Goal: Task Accomplishment & Management: Manage account settings

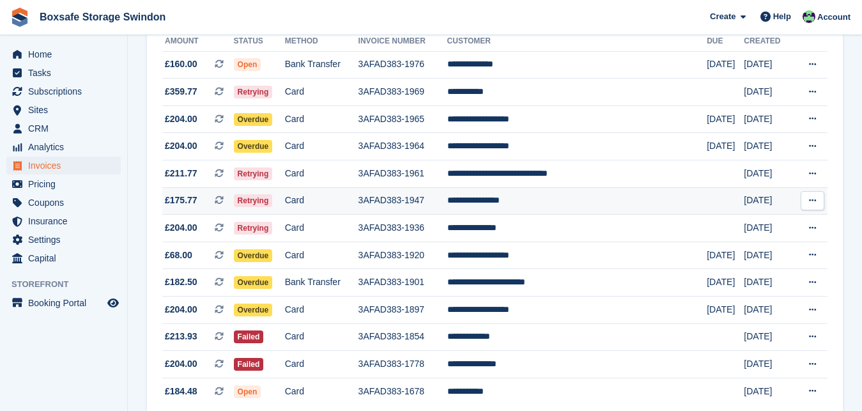
scroll to position [196, 0]
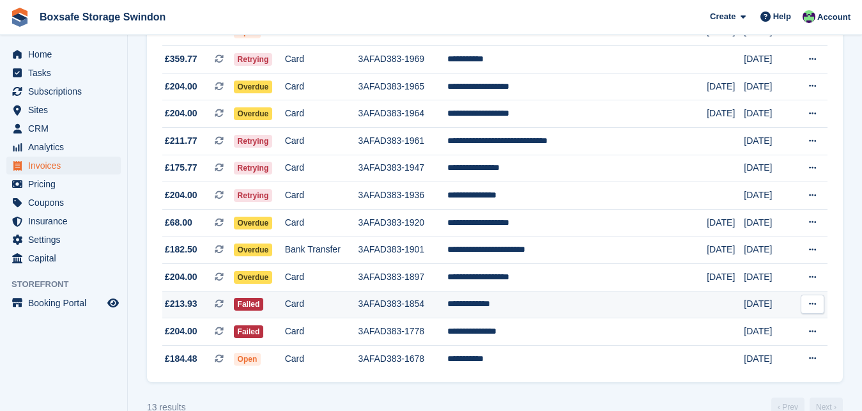
click at [523, 307] on td "**********" at bounding box center [577, 304] width 260 height 27
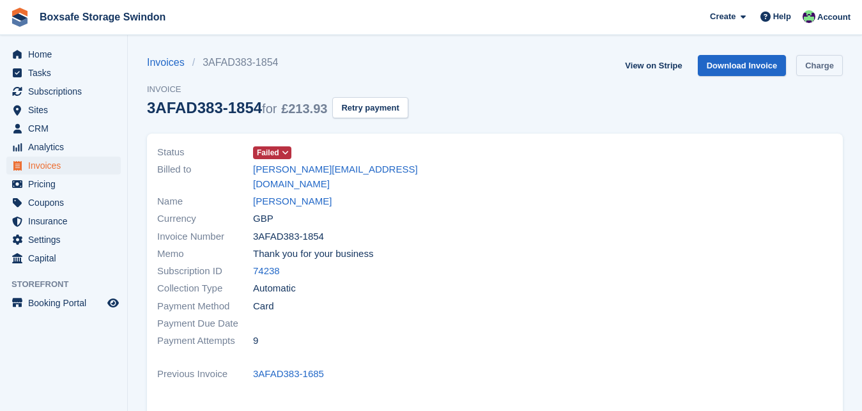
click at [826, 68] on link "Charge" at bounding box center [819, 65] width 47 height 21
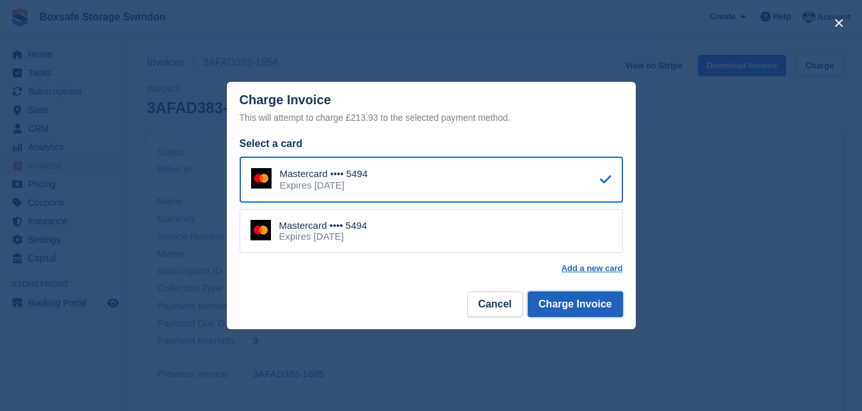
click at [553, 305] on button "Charge Invoice" at bounding box center [575, 304] width 95 height 26
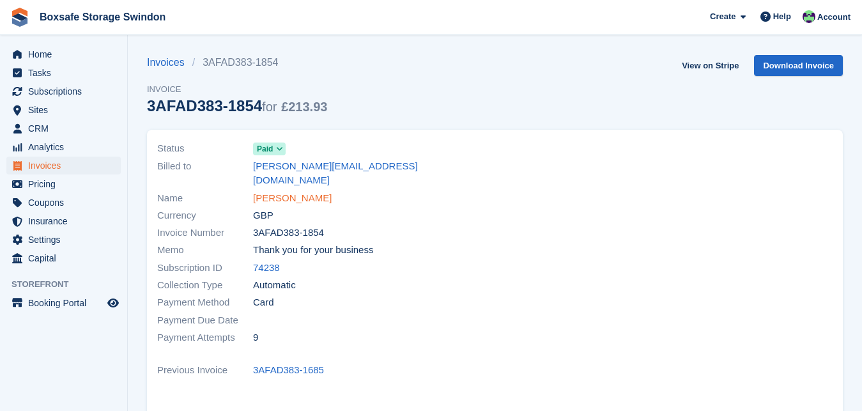
click at [310, 191] on link "andrew budden" at bounding box center [292, 198] width 79 height 15
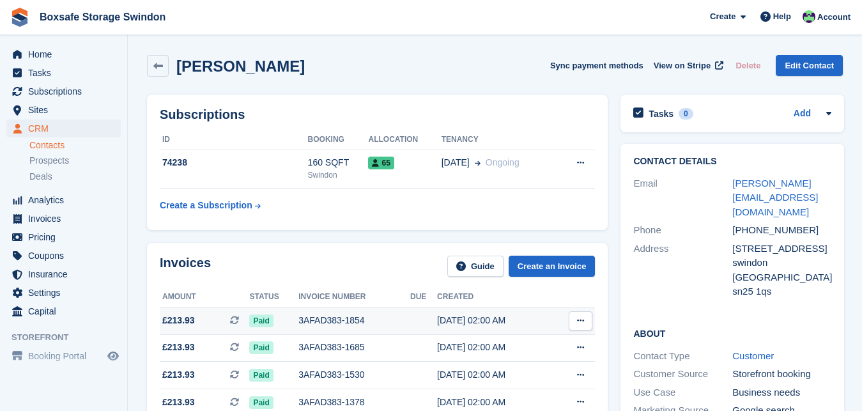
click at [323, 316] on div "3AFAD383-1854" at bounding box center [354, 320] width 112 height 13
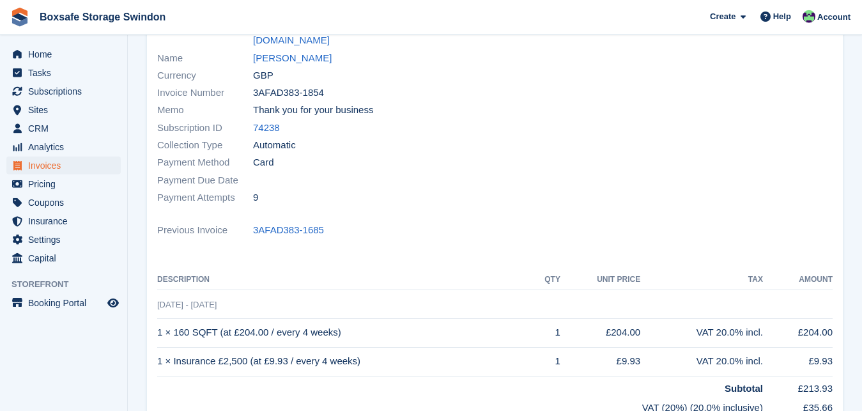
scroll to position [163, 0]
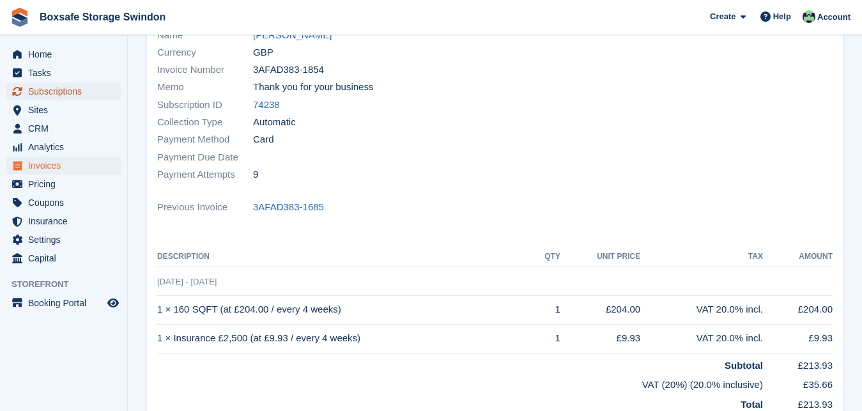
click at [52, 93] on span "Subscriptions" at bounding box center [66, 91] width 77 height 18
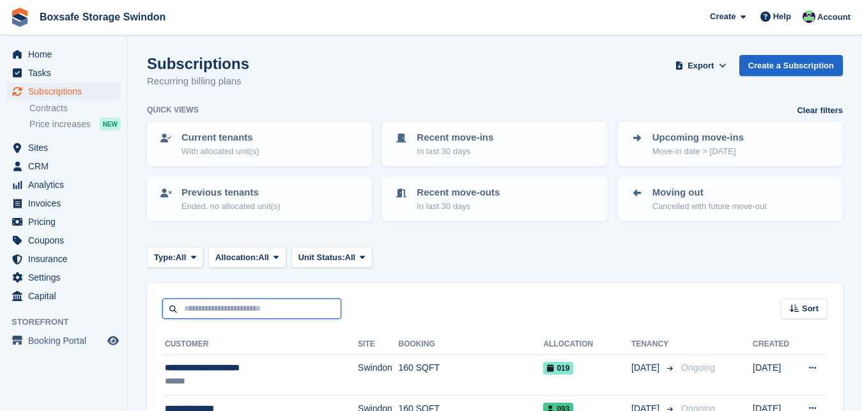
click at [240, 309] on input "text" at bounding box center [251, 308] width 179 height 21
type input "***"
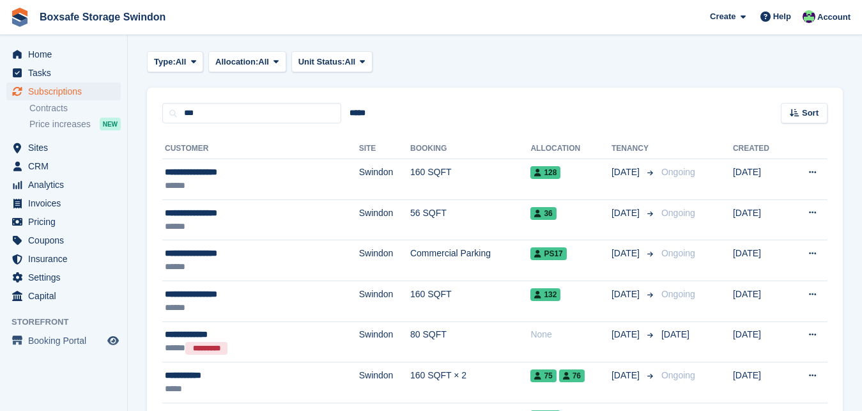
scroll to position [228, 0]
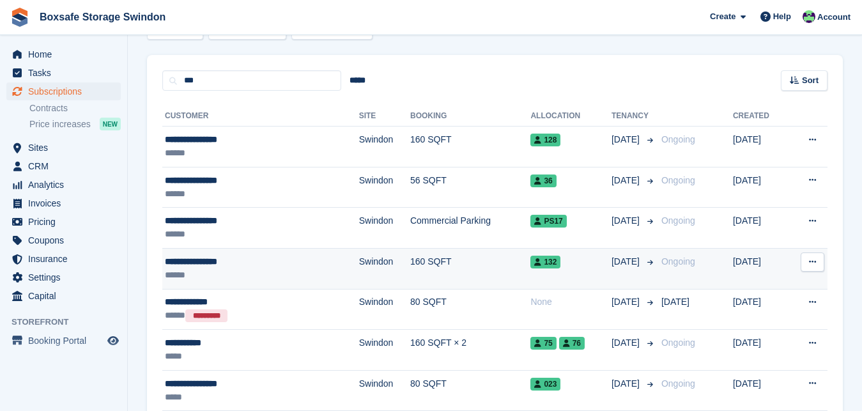
click at [207, 261] on div "**********" at bounding box center [229, 261] width 129 height 13
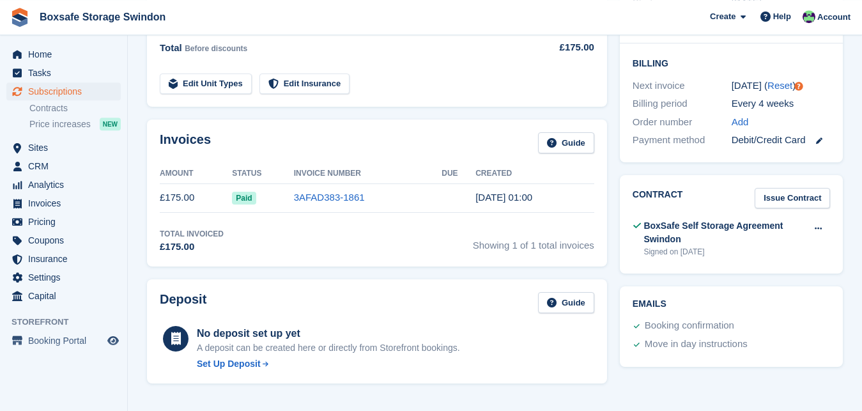
scroll to position [327, 0]
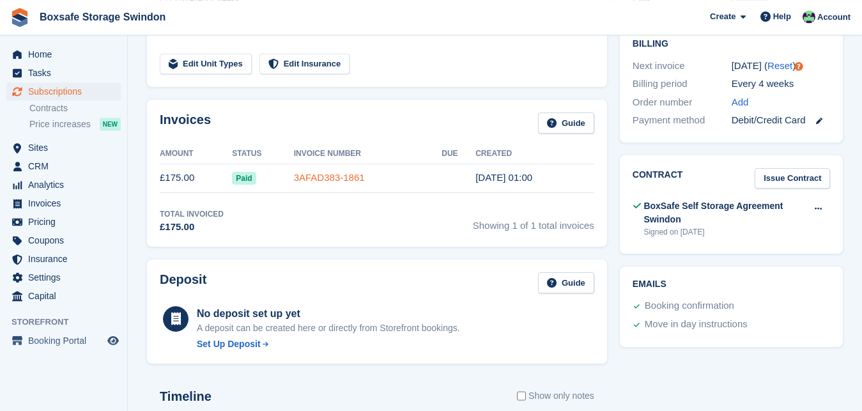
click at [337, 180] on link "3AFAD383-1861" at bounding box center [329, 177] width 71 height 11
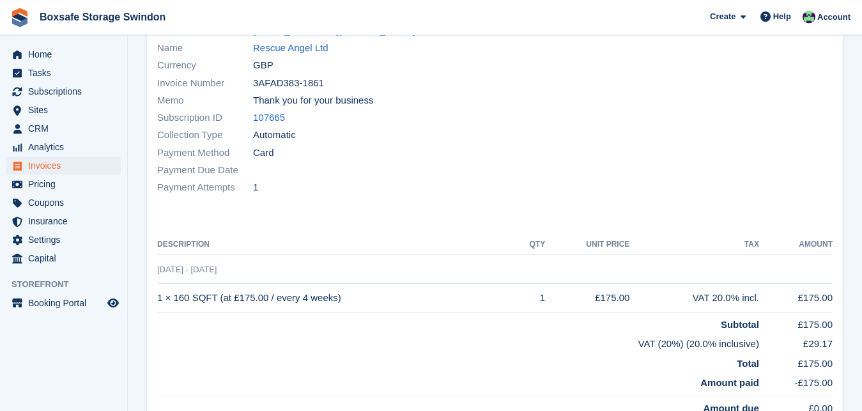
scroll to position [163, 0]
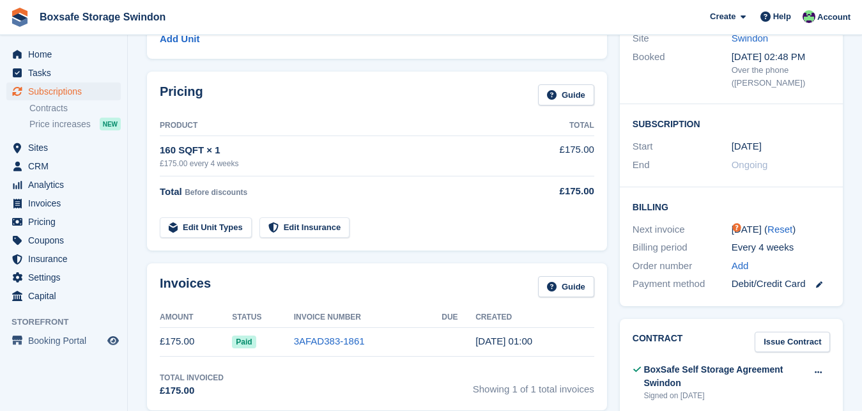
scroll to position [327, 0]
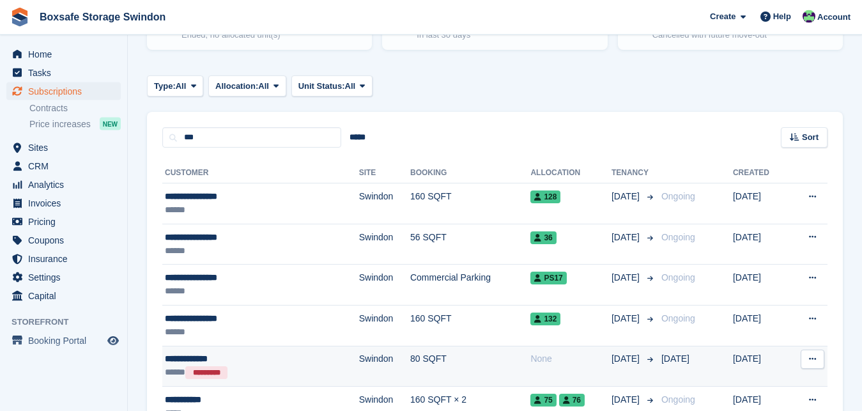
scroll to position [163, 0]
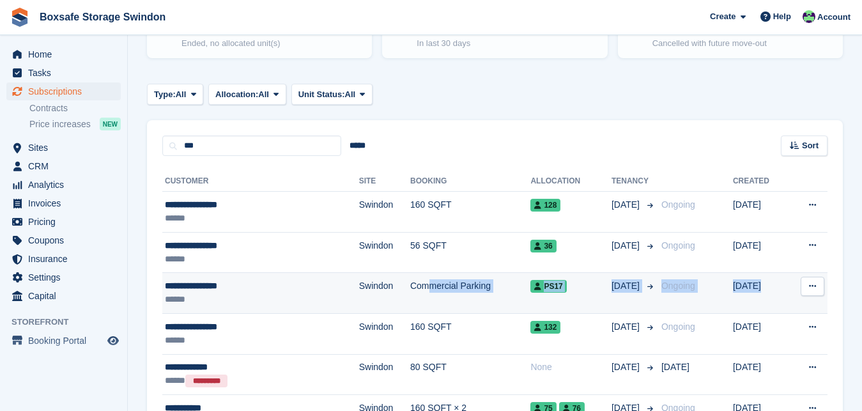
drag, startPoint x: 355, startPoint y: 326, endPoint x: 367, endPoint y: 289, distance: 39.0
click at [367, 289] on tbody "**********" at bounding box center [494, 354] width 665 height 325
click at [410, 285] on td "Commercial Parking" at bounding box center [470, 293] width 120 height 41
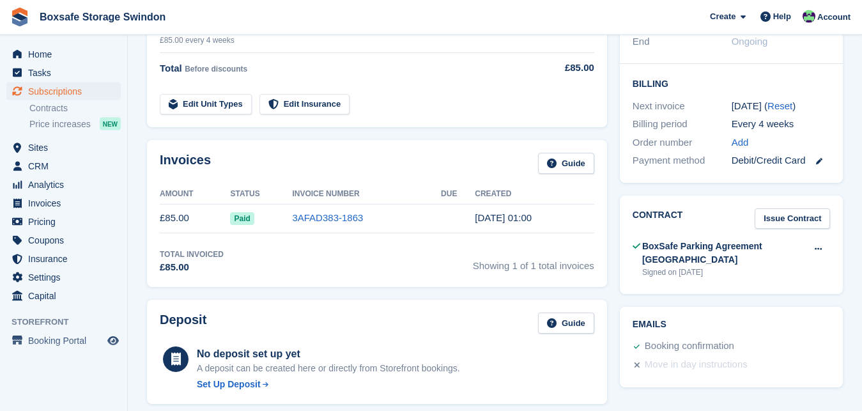
scroll to position [295, 0]
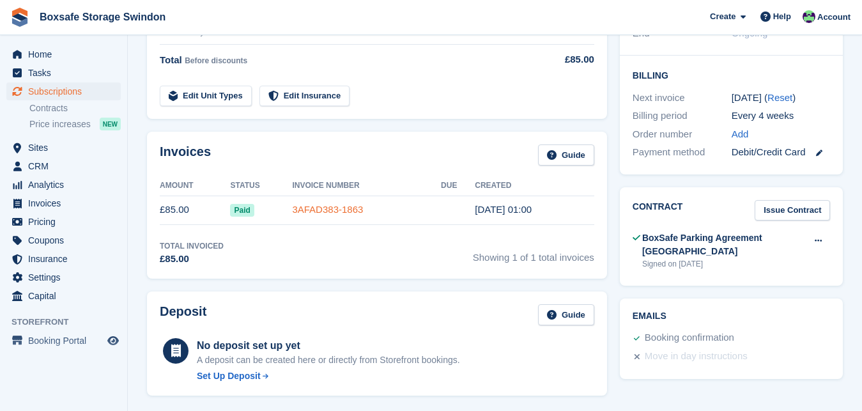
click at [345, 207] on link "3AFAD383-1863" at bounding box center [327, 209] width 71 height 11
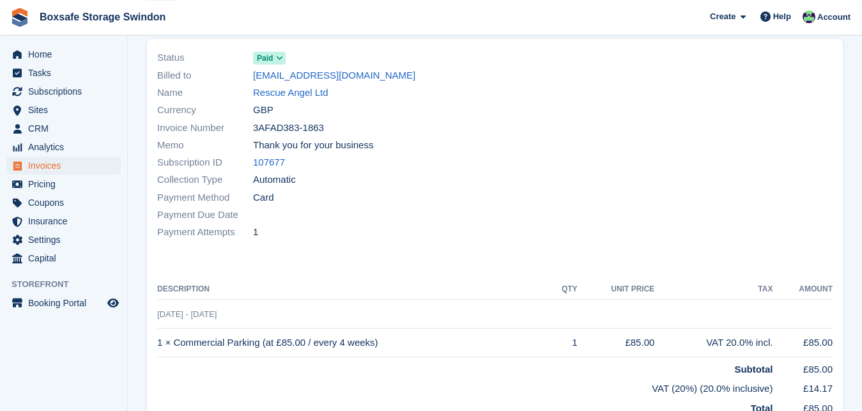
scroll to position [190, 0]
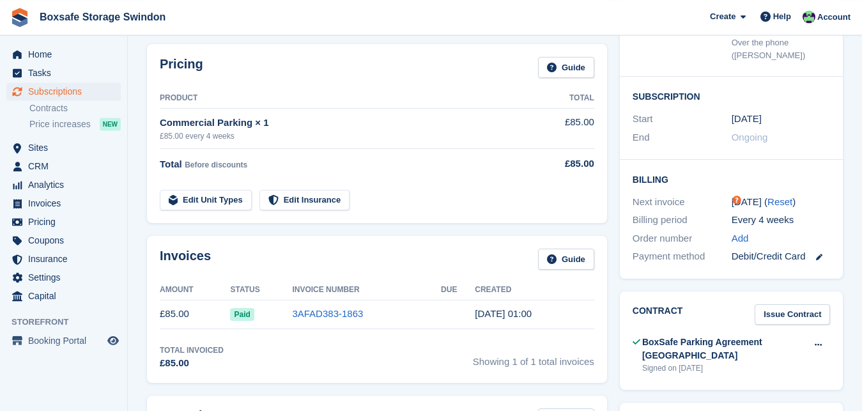
scroll to position [295, 0]
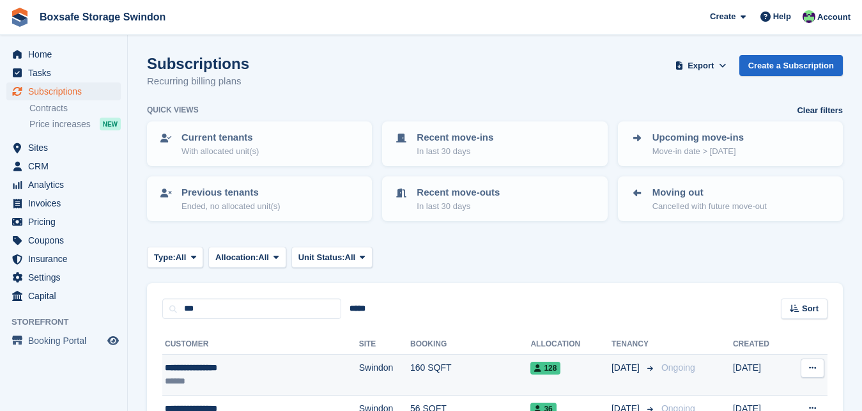
scroll to position [163, 0]
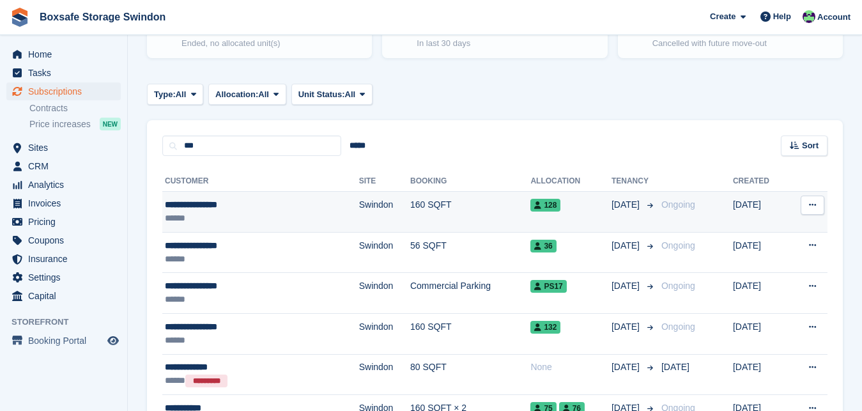
click at [215, 203] on div "**********" at bounding box center [229, 204] width 129 height 13
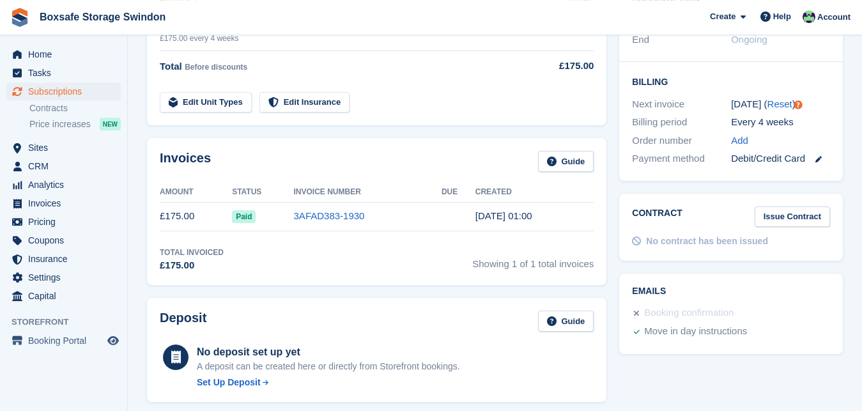
scroll to position [286, 0]
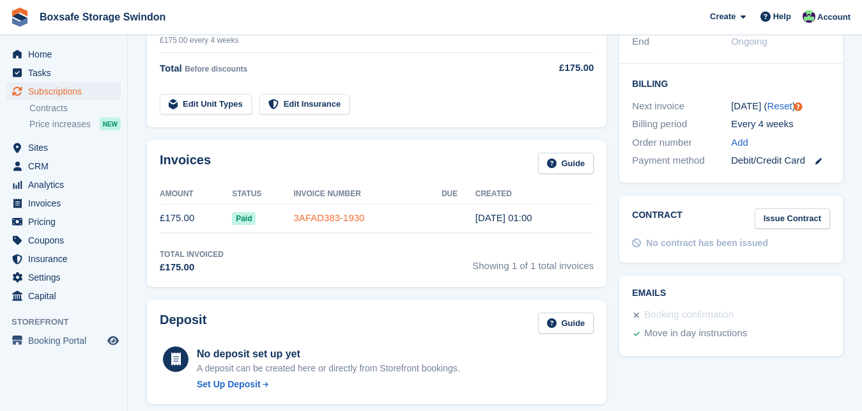
click at [323, 220] on link "3AFAD383-1930" at bounding box center [329, 217] width 71 height 11
